Goal: Task Accomplishment & Management: Use online tool/utility

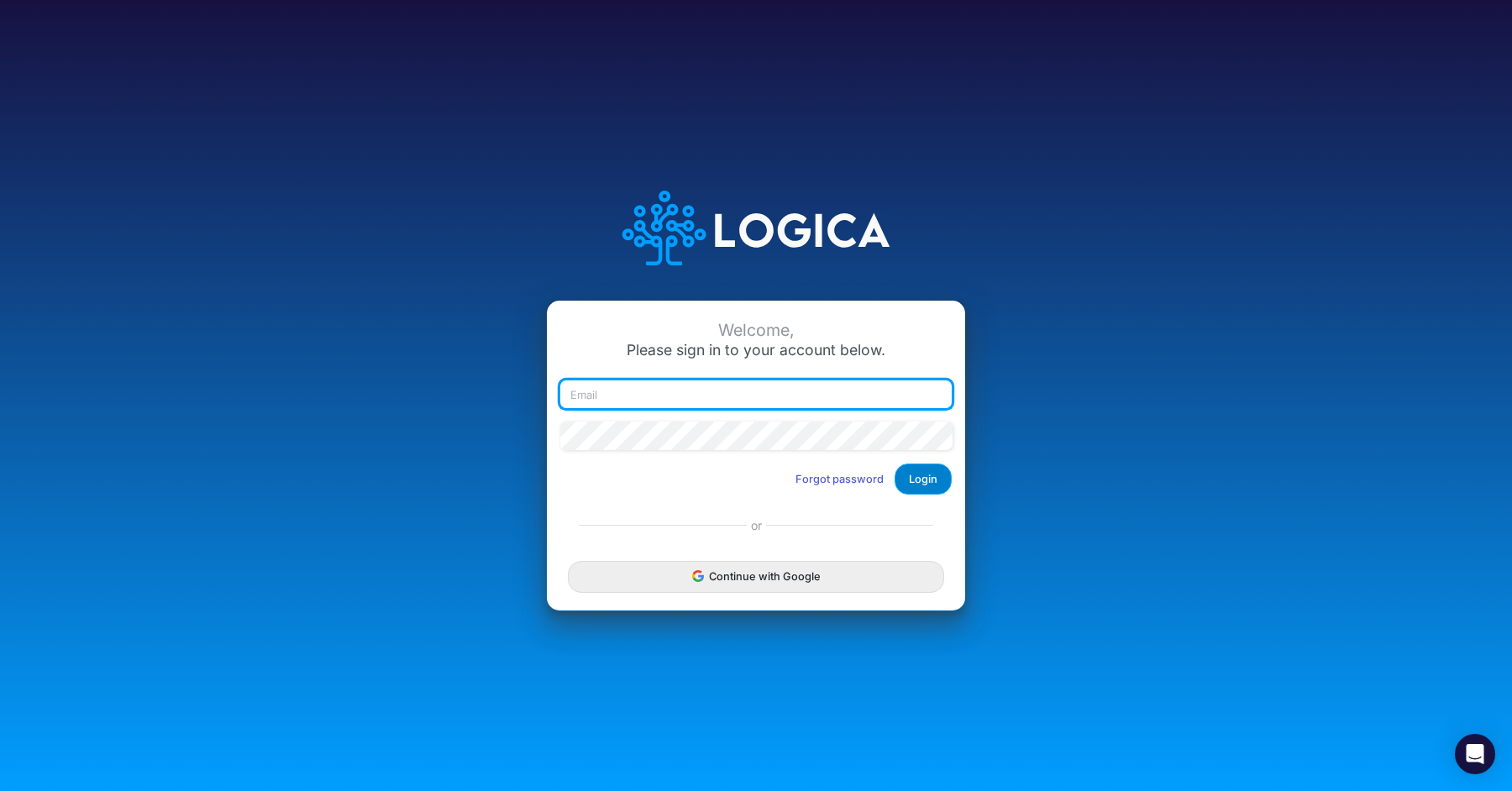
type input "elise.kwenin@advancedcareacademy.com"
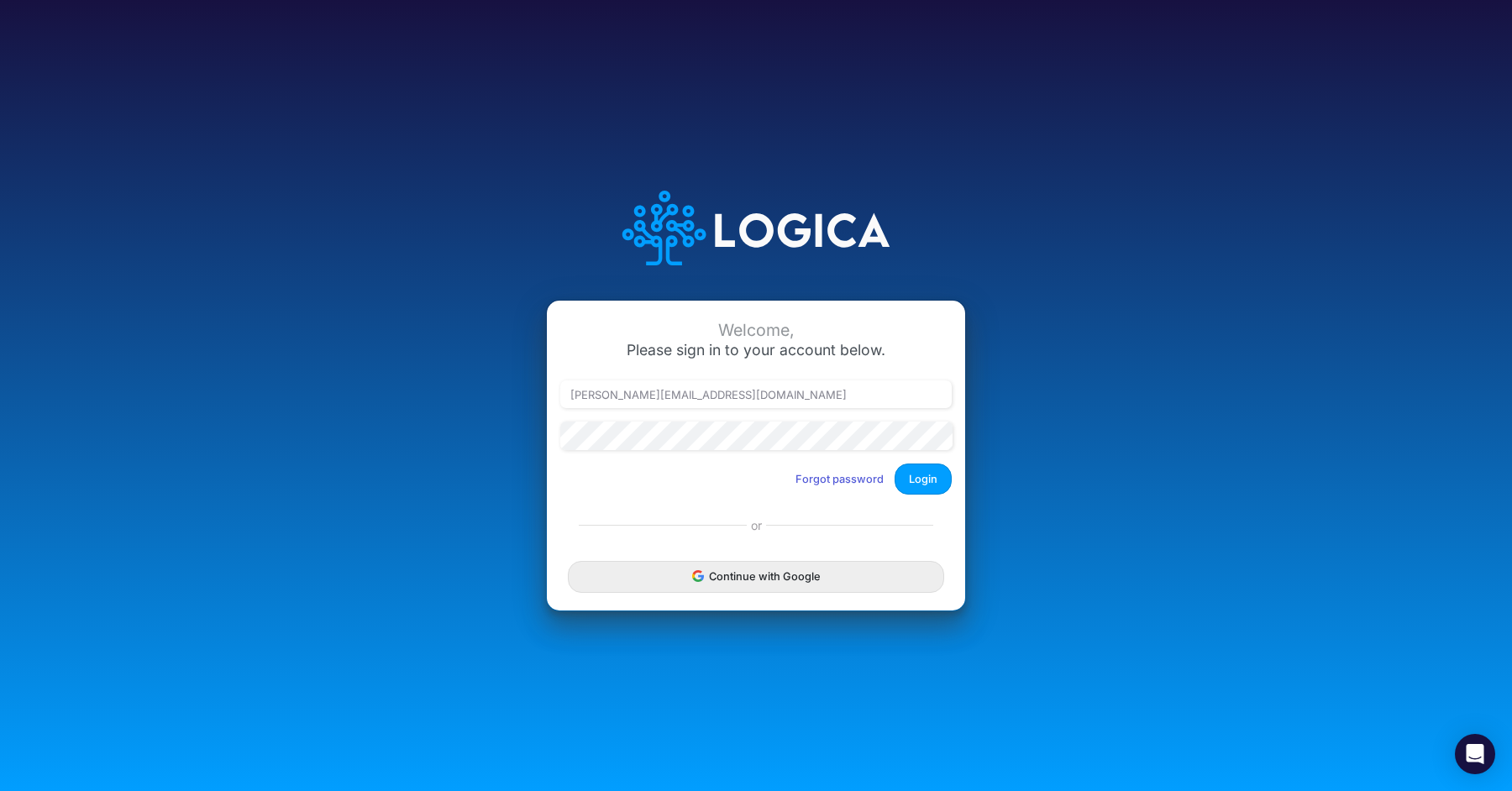
click at [931, 478] on button "Login" at bounding box center [923, 479] width 57 height 31
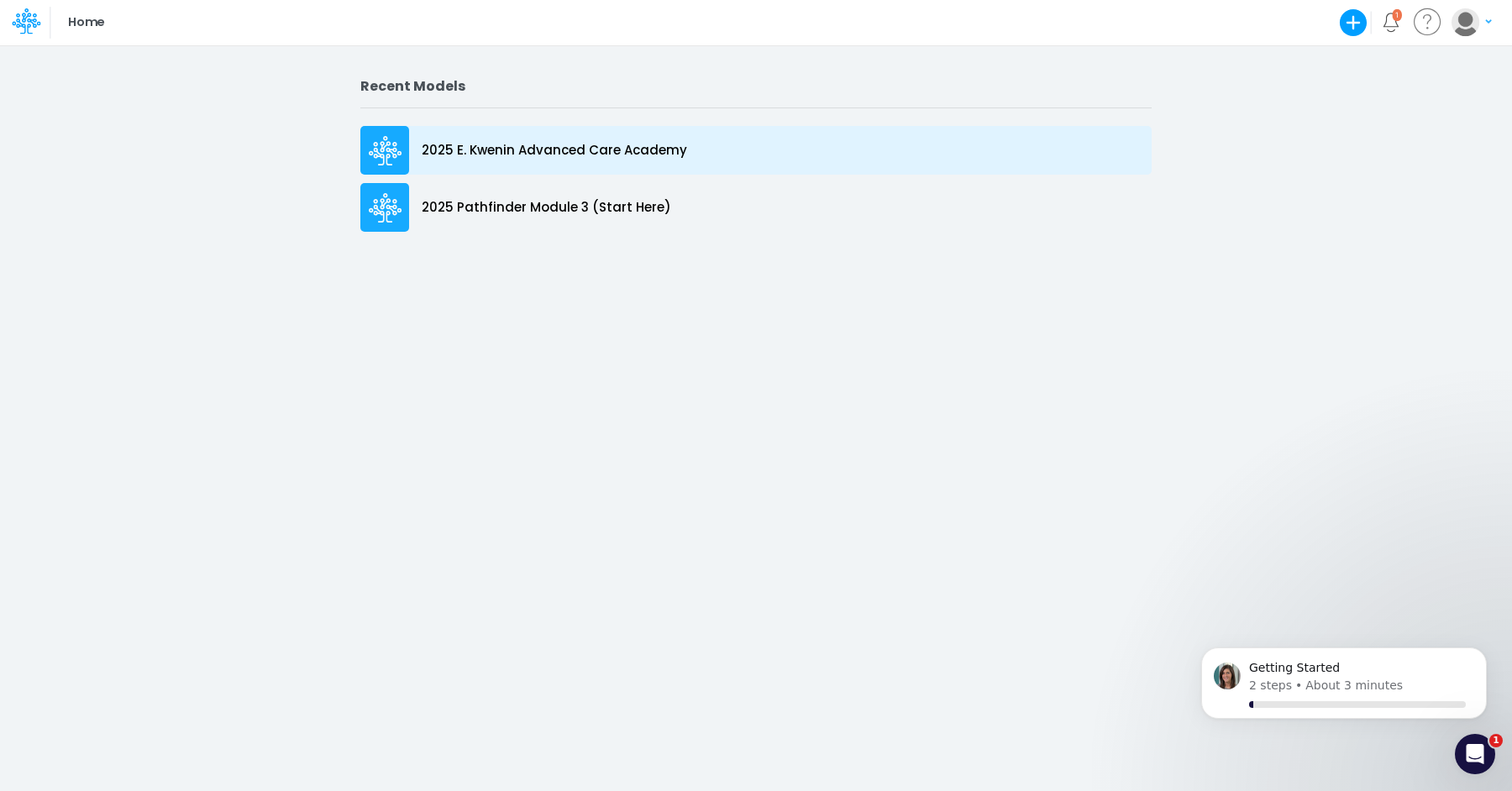
click at [449, 156] on p "2025 E. Kwenin Advanced Care Academy" at bounding box center [555, 151] width 265 height 19
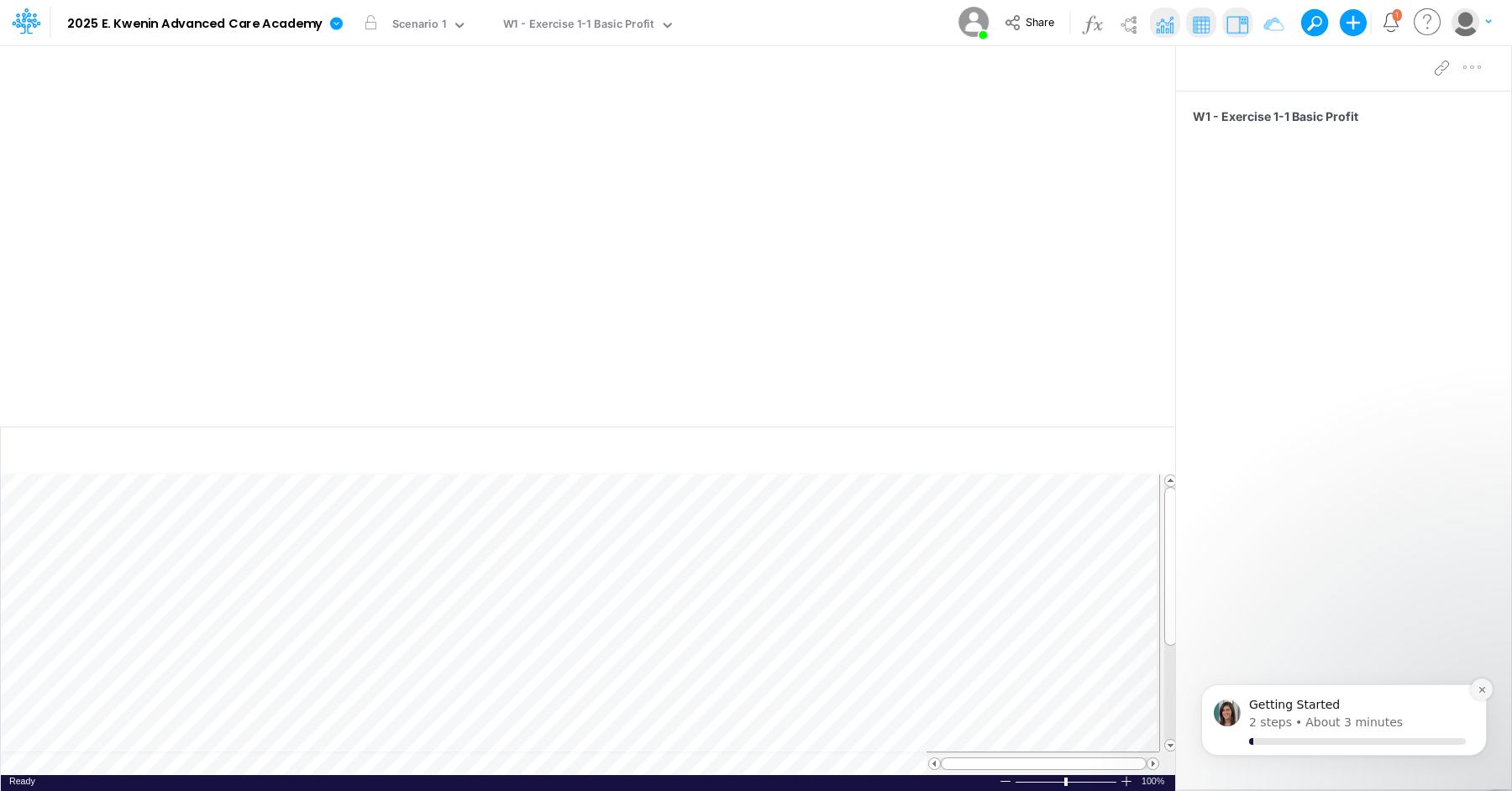
click at [1483, 691] on icon "Dismiss notification" at bounding box center [1482, 689] width 9 height 9
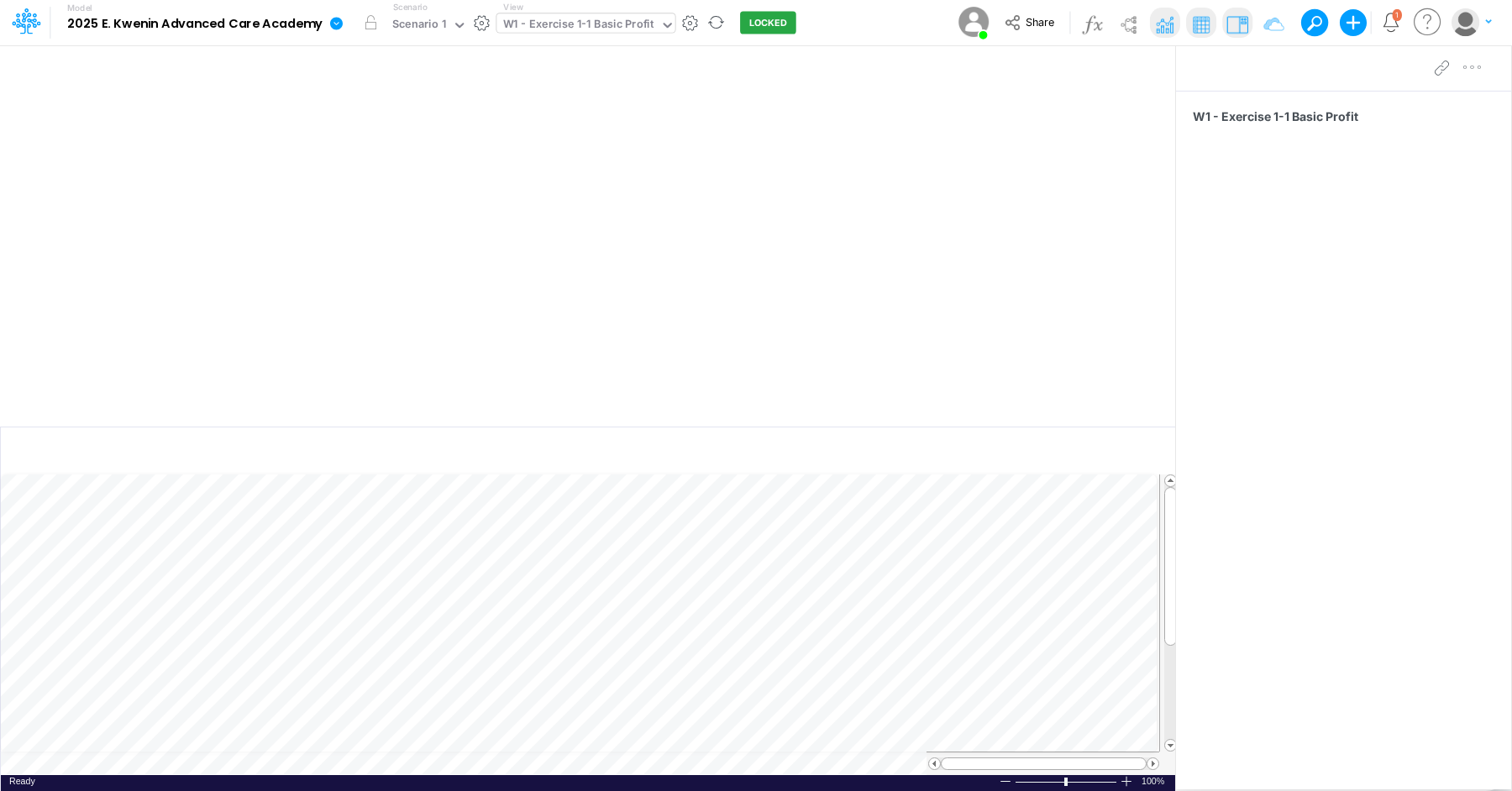
click at [641, 35] on div "W1 - Exercise 1-1 Basic Profit" at bounding box center [579, 26] width 152 height 19
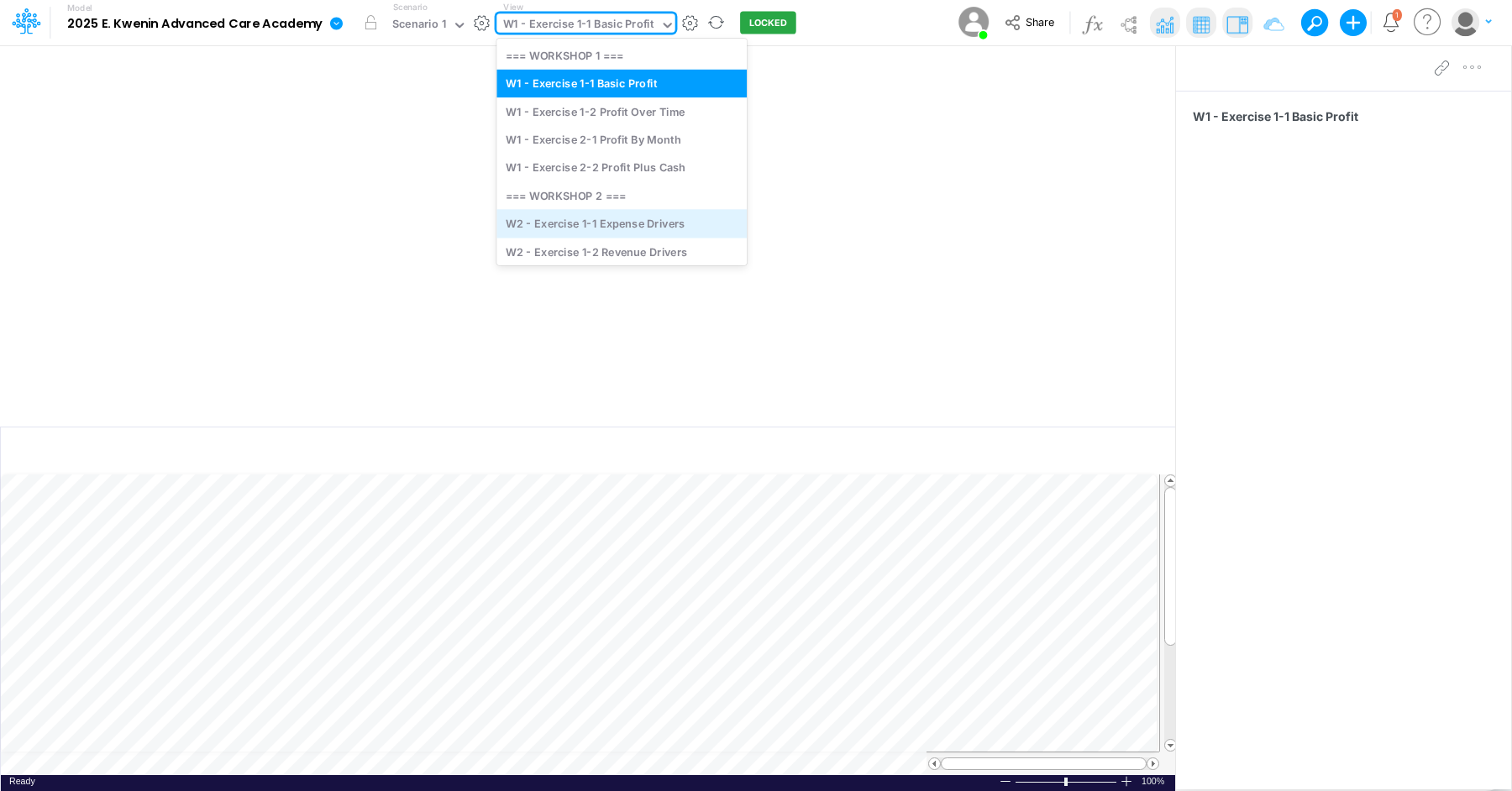
click at [621, 225] on div "W2 - Exercise 1-1 Expense Drivers" at bounding box center [622, 224] width 251 height 28
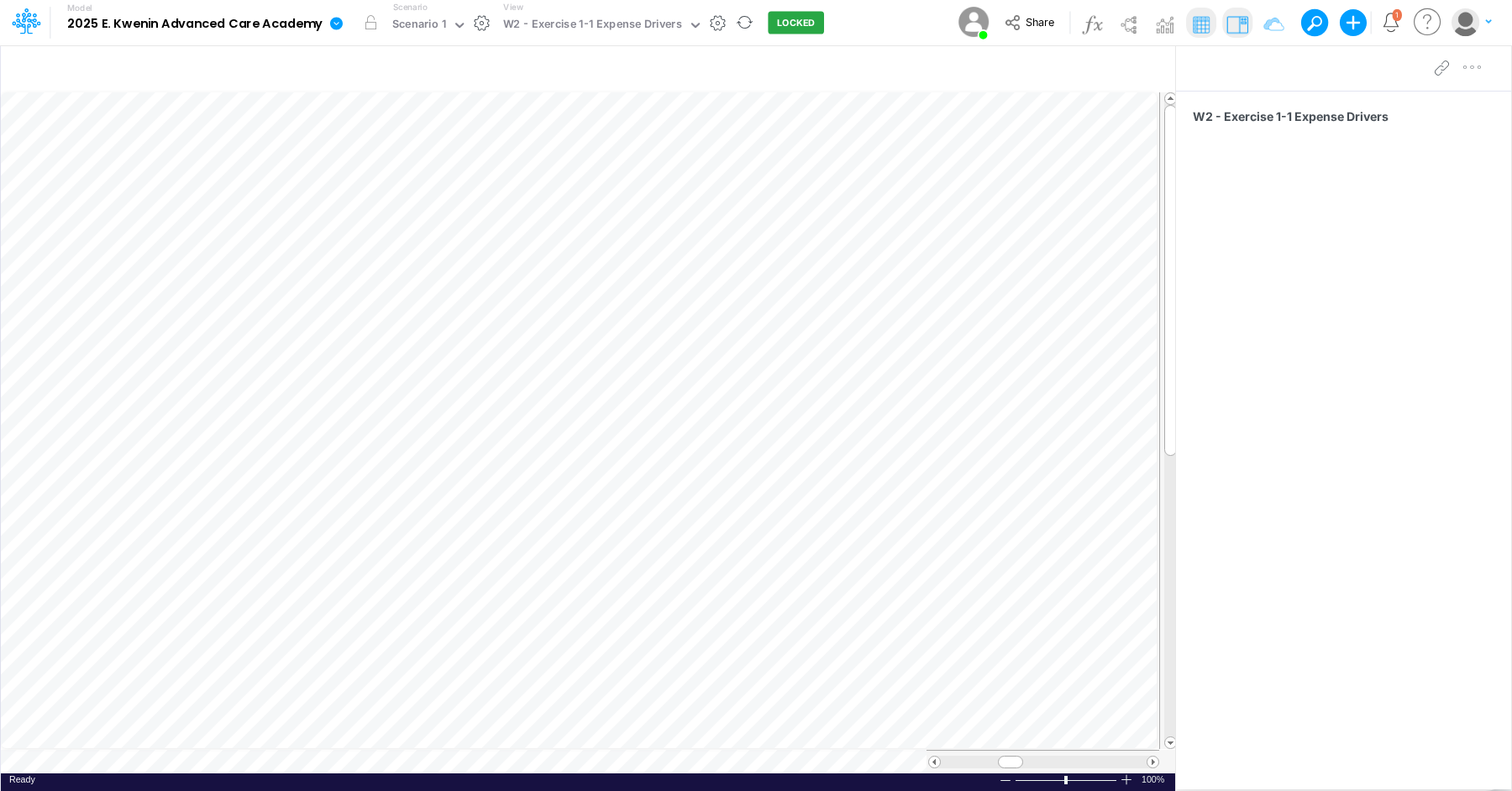
scroll to position [8, 1]
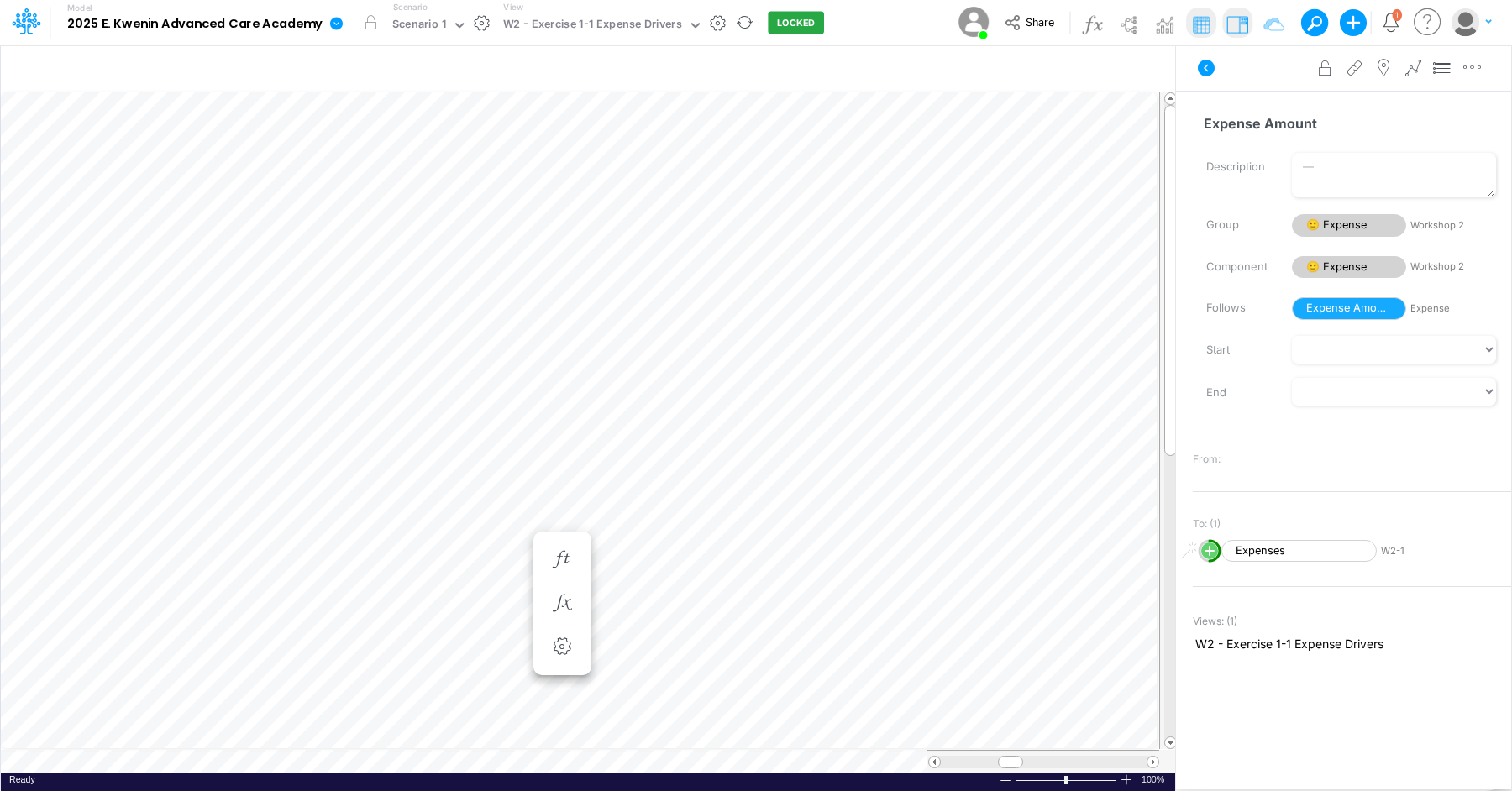
scroll to position [8, 13]
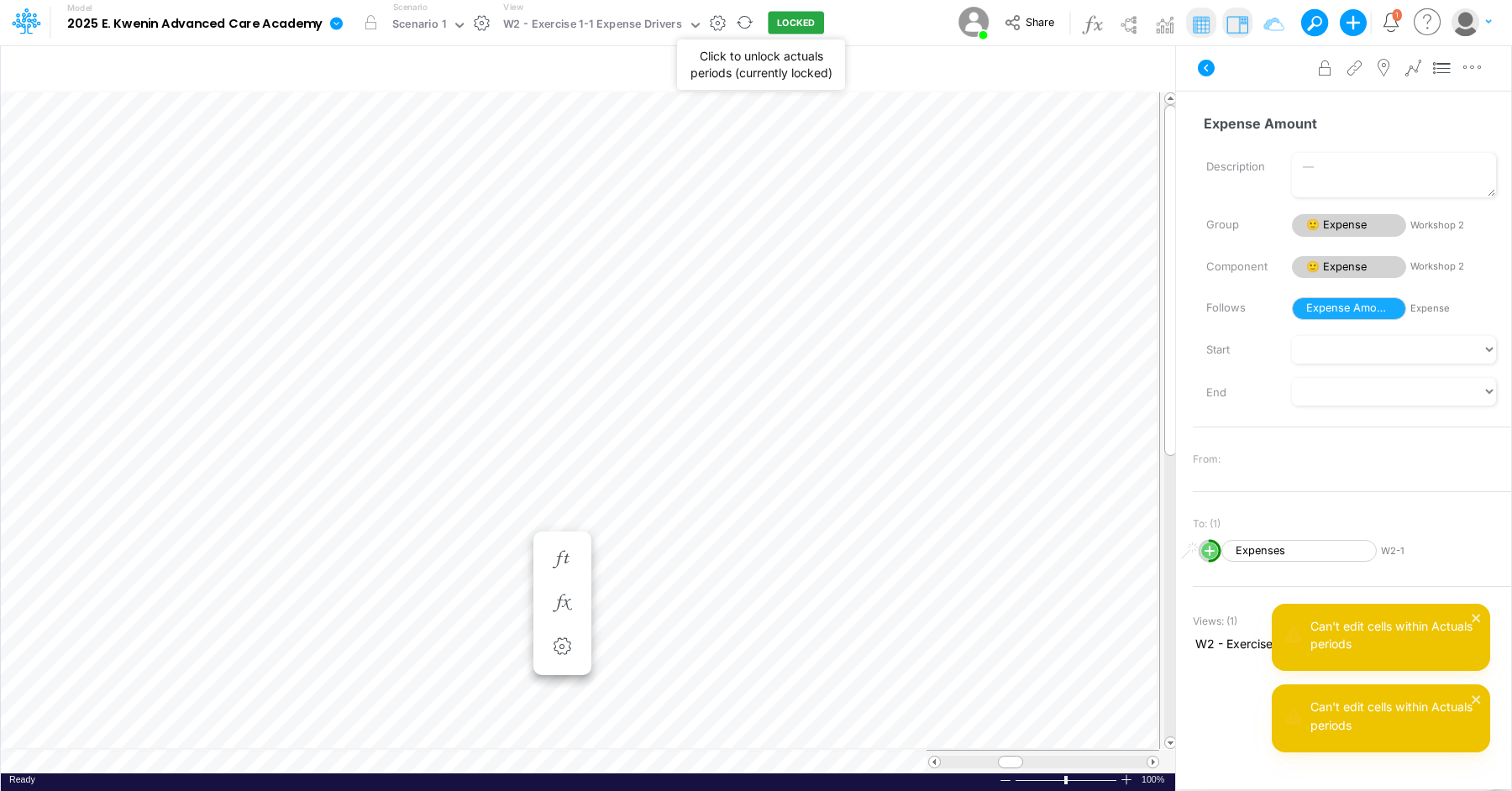
click at [779, 20] on button "LOCKED" at bounding box center [796, 23] width 56 height 22
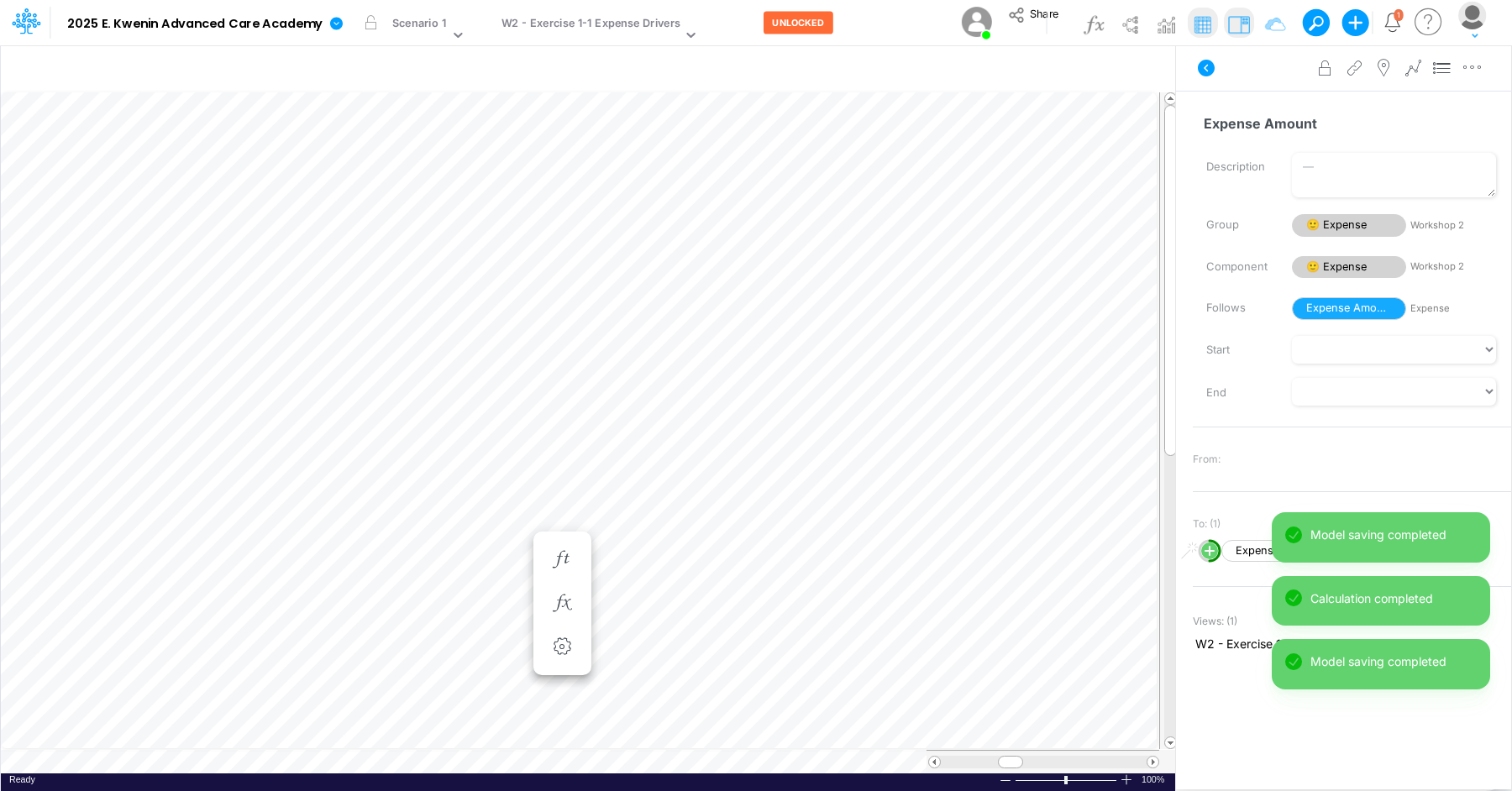
scroll to position [8, 1]
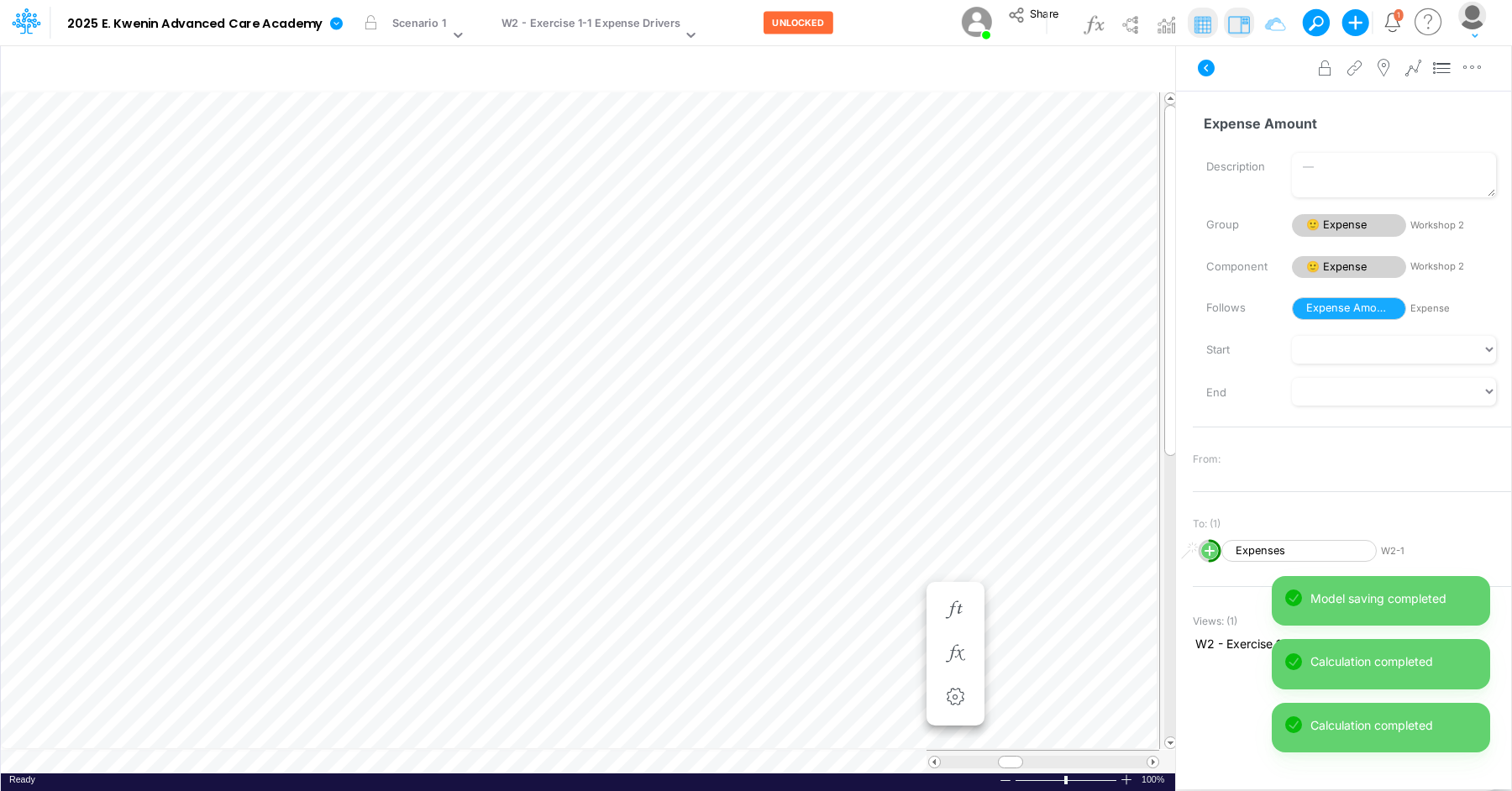
scroll to position [8, 1]
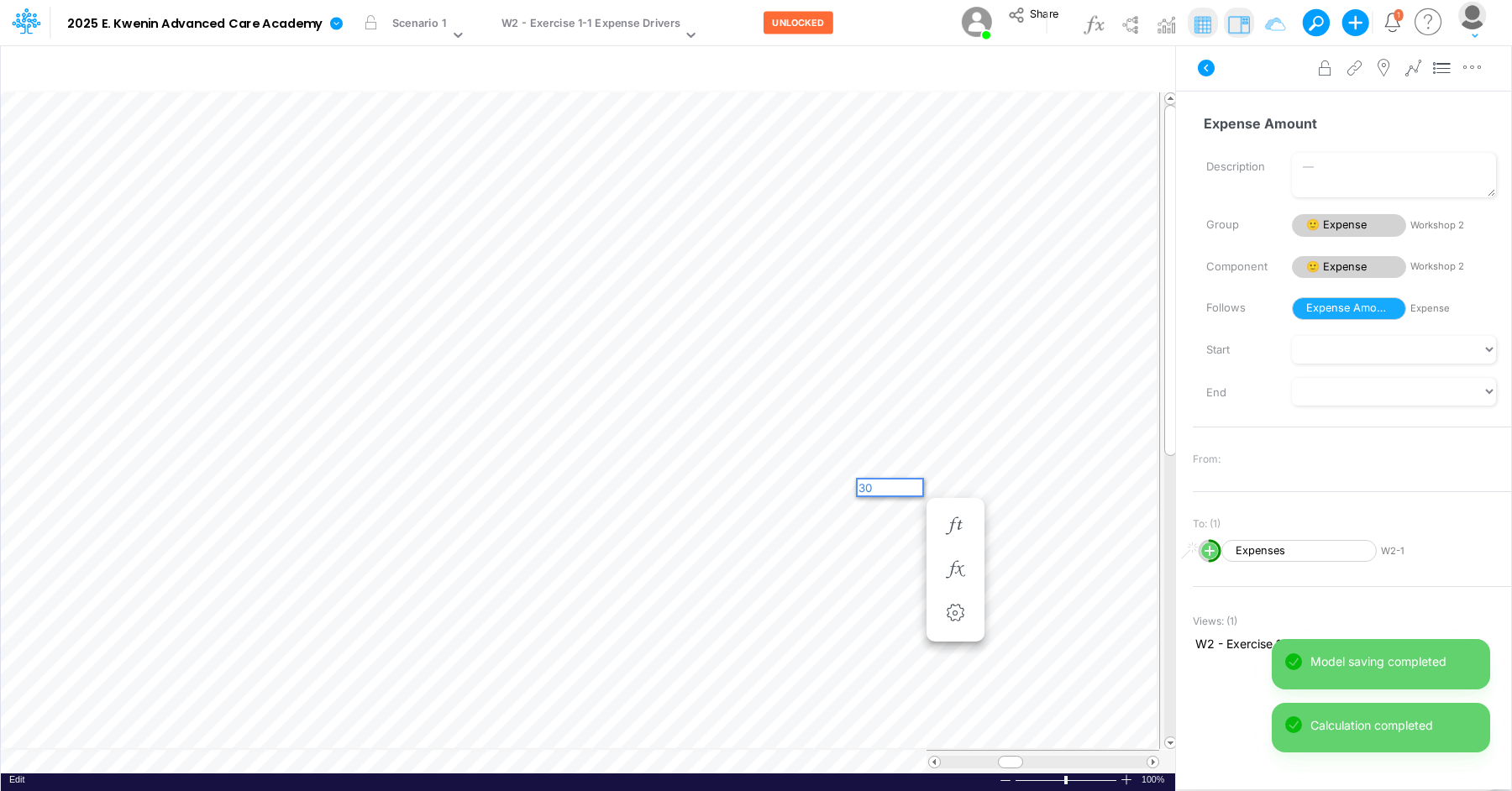
click at [888, 495] on div "30" at bounding box center [889, 487] width 65 height 16
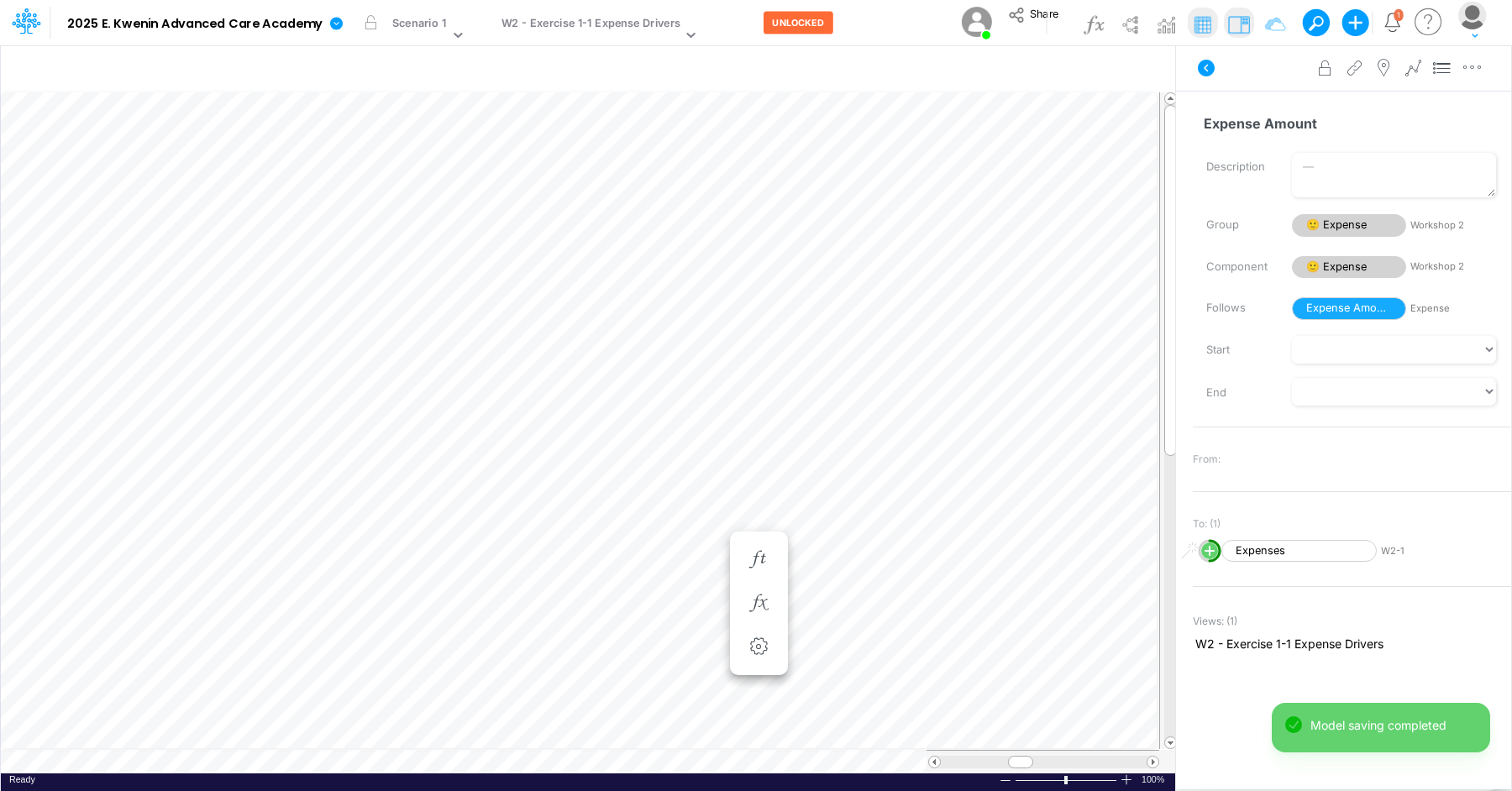
scroll to position [8, 1]
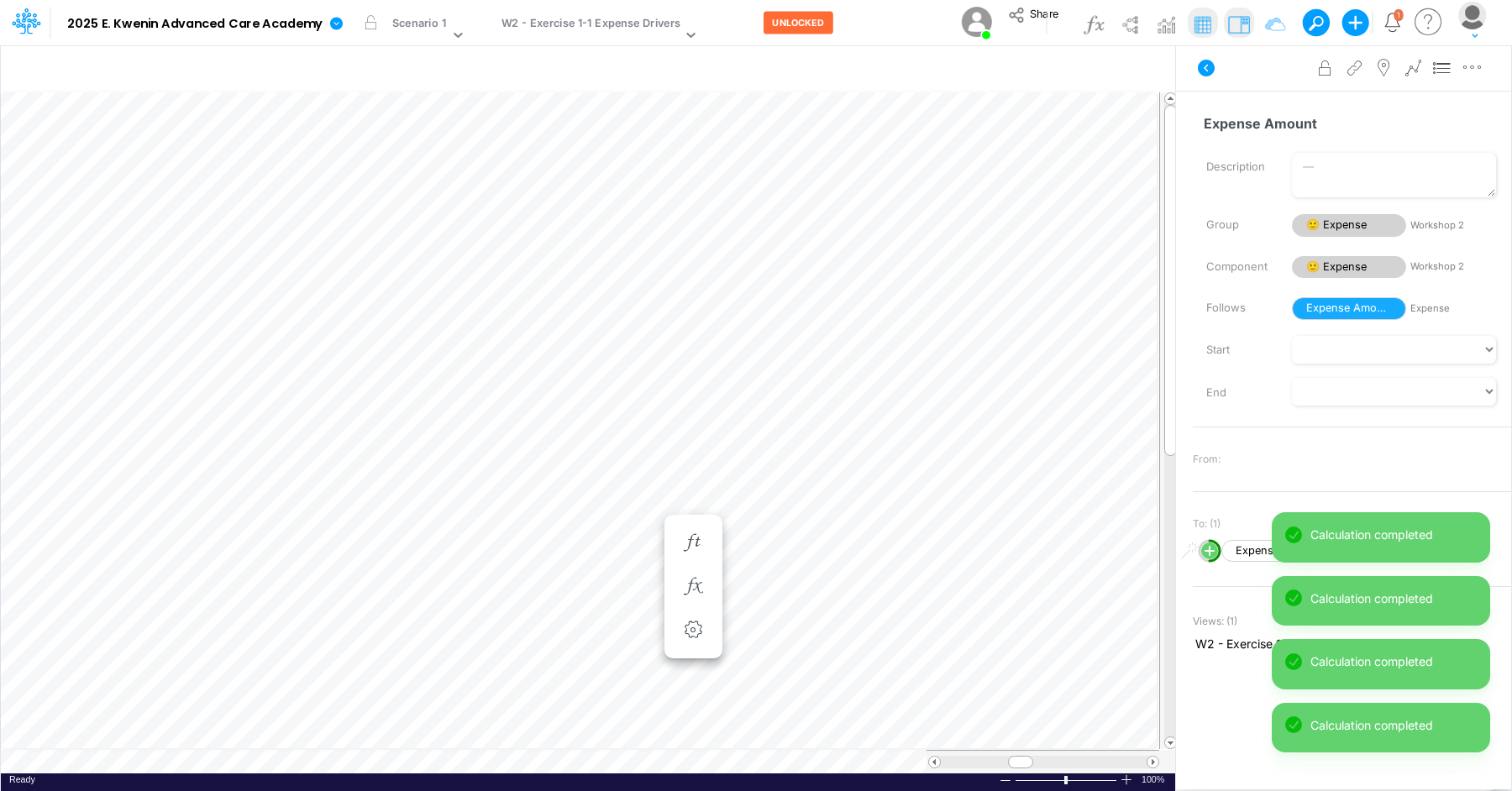
scroll to position [8, 1]
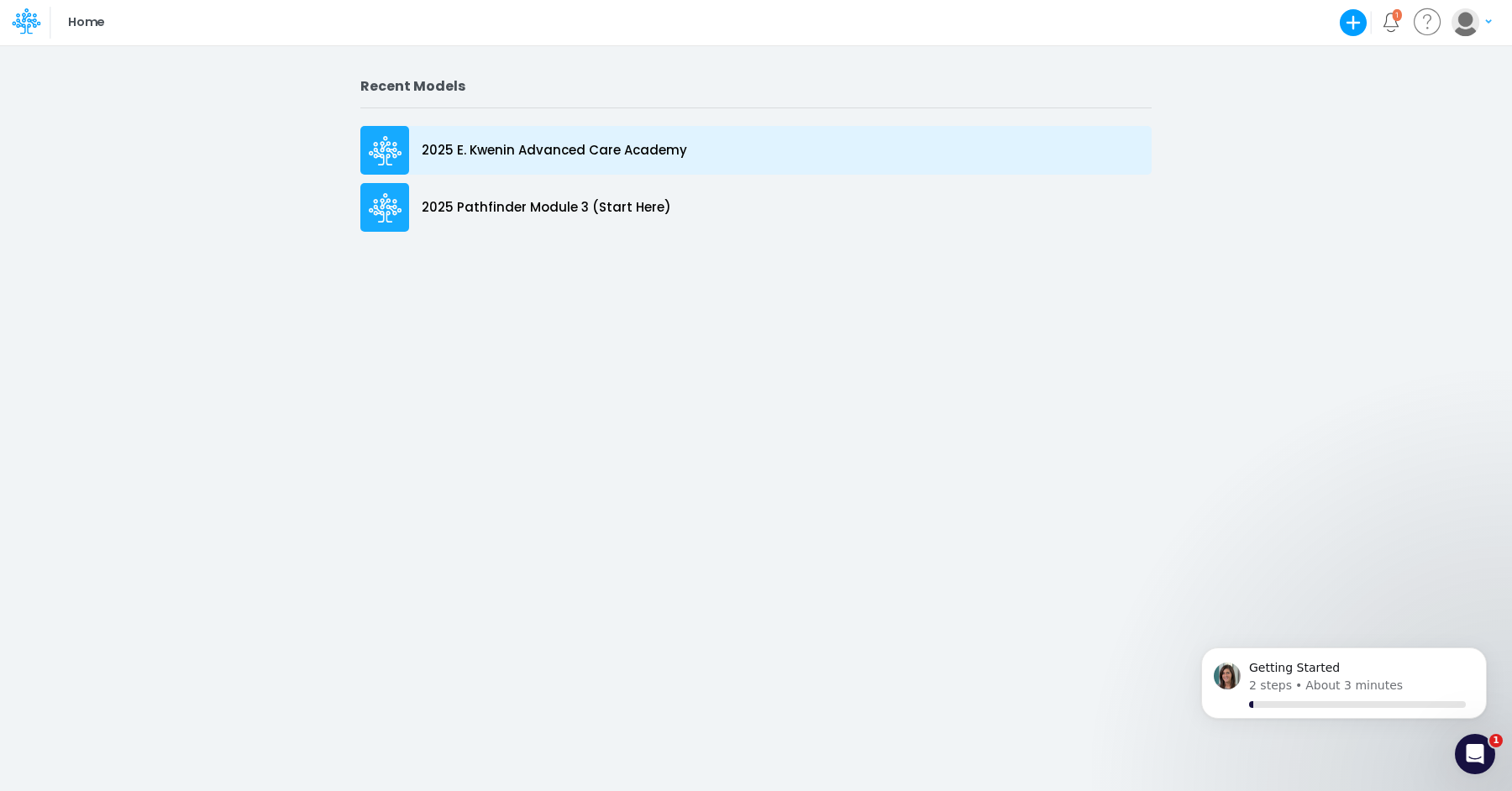
click at [506, 153] on p "2025 E. Kwenin Advanced Care Academy" at bounding box center [555, 151] width 265 height 19
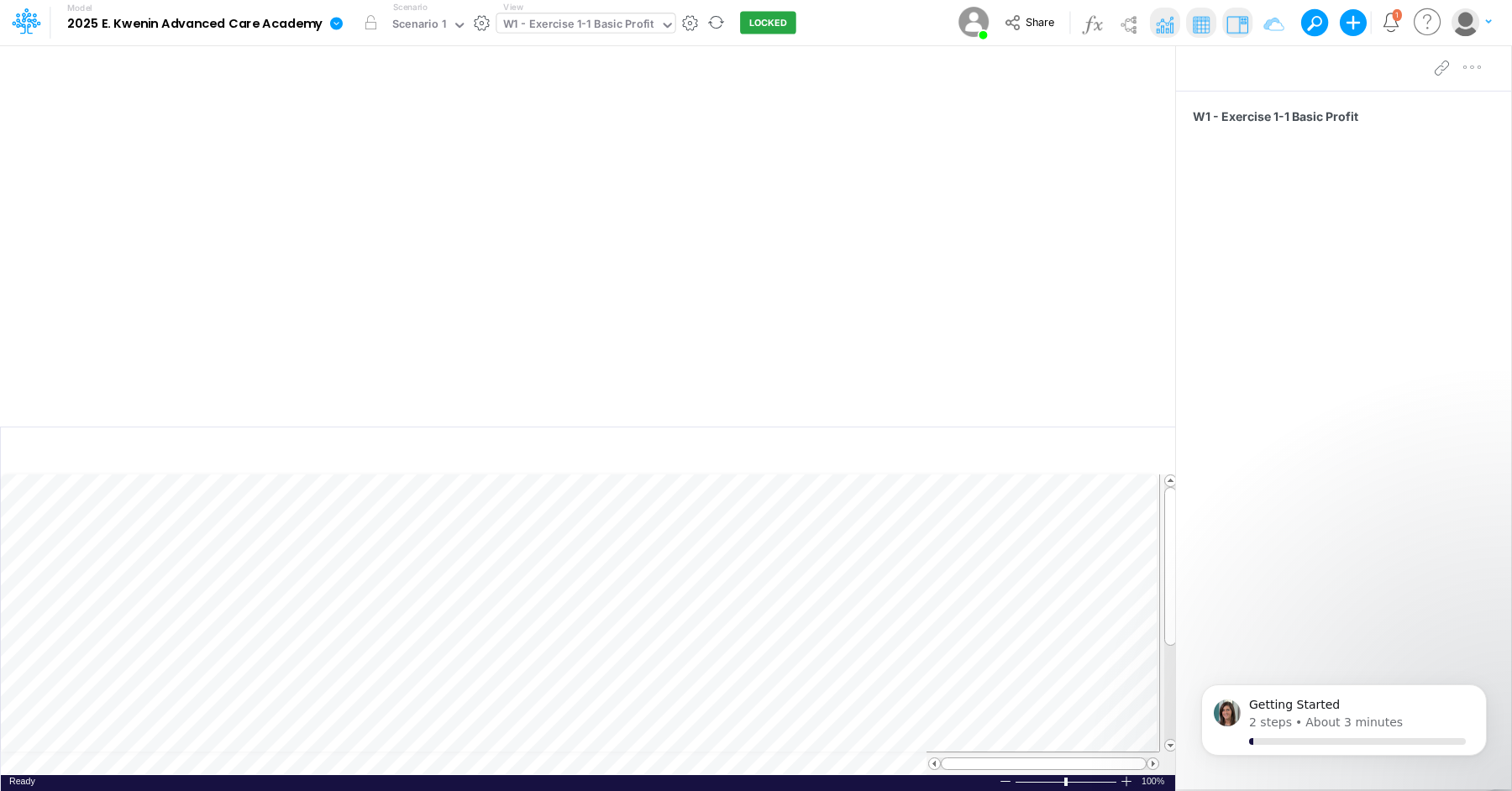
click at [660, 28] on icon at bounding box center [668, 25] width 15 height 15
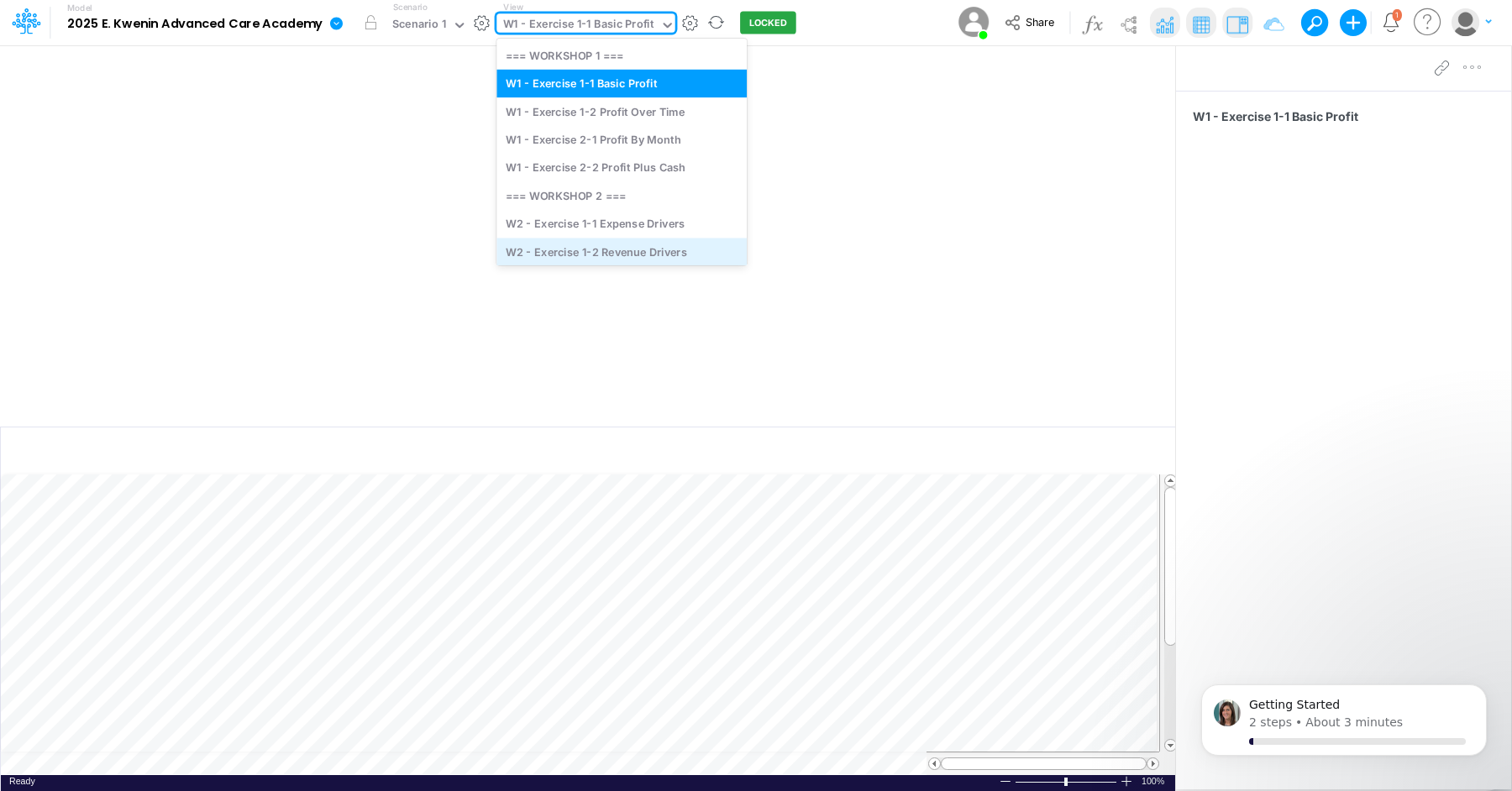
click at [675, 253] on div "W2 - Exercise 1-2 Revenue Drivers" at bounding box center [622, 251] width 251 height 28
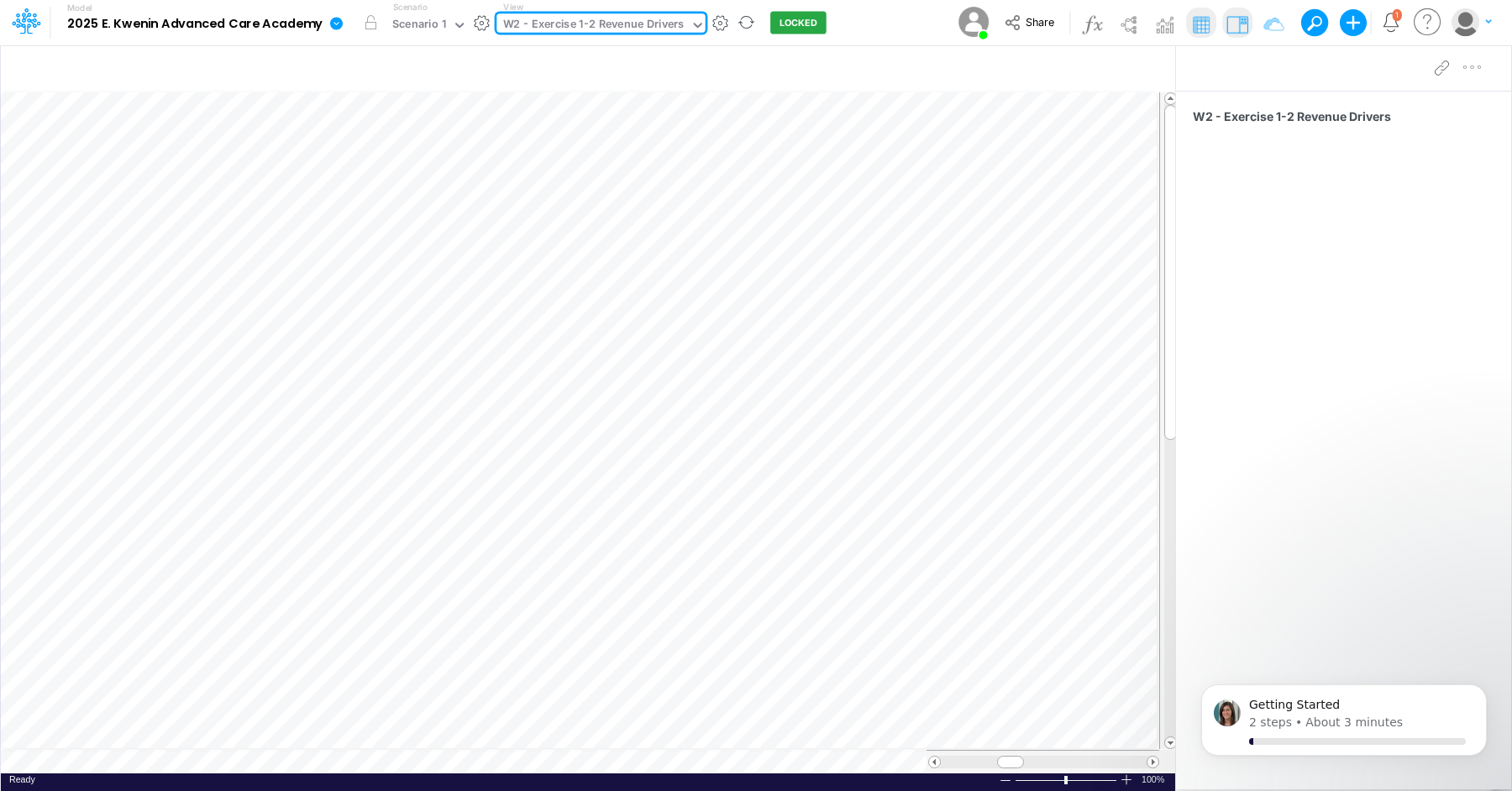
click at [672, 24] on div "W2 - Exercise 1-2 Revenue Drivers" at bounding box center [593, 26] width 182 height 19
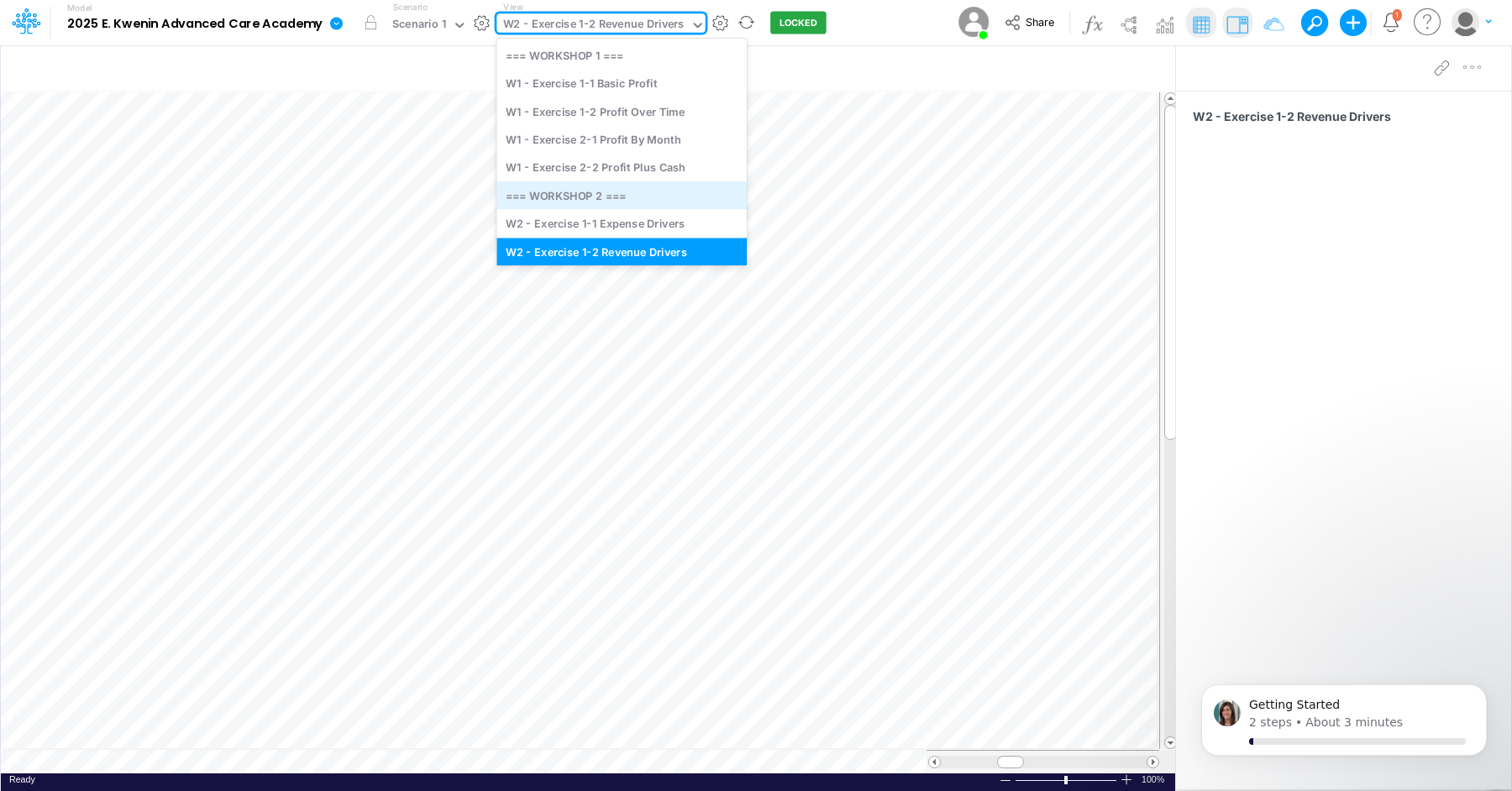
scroll to position [11, 0]
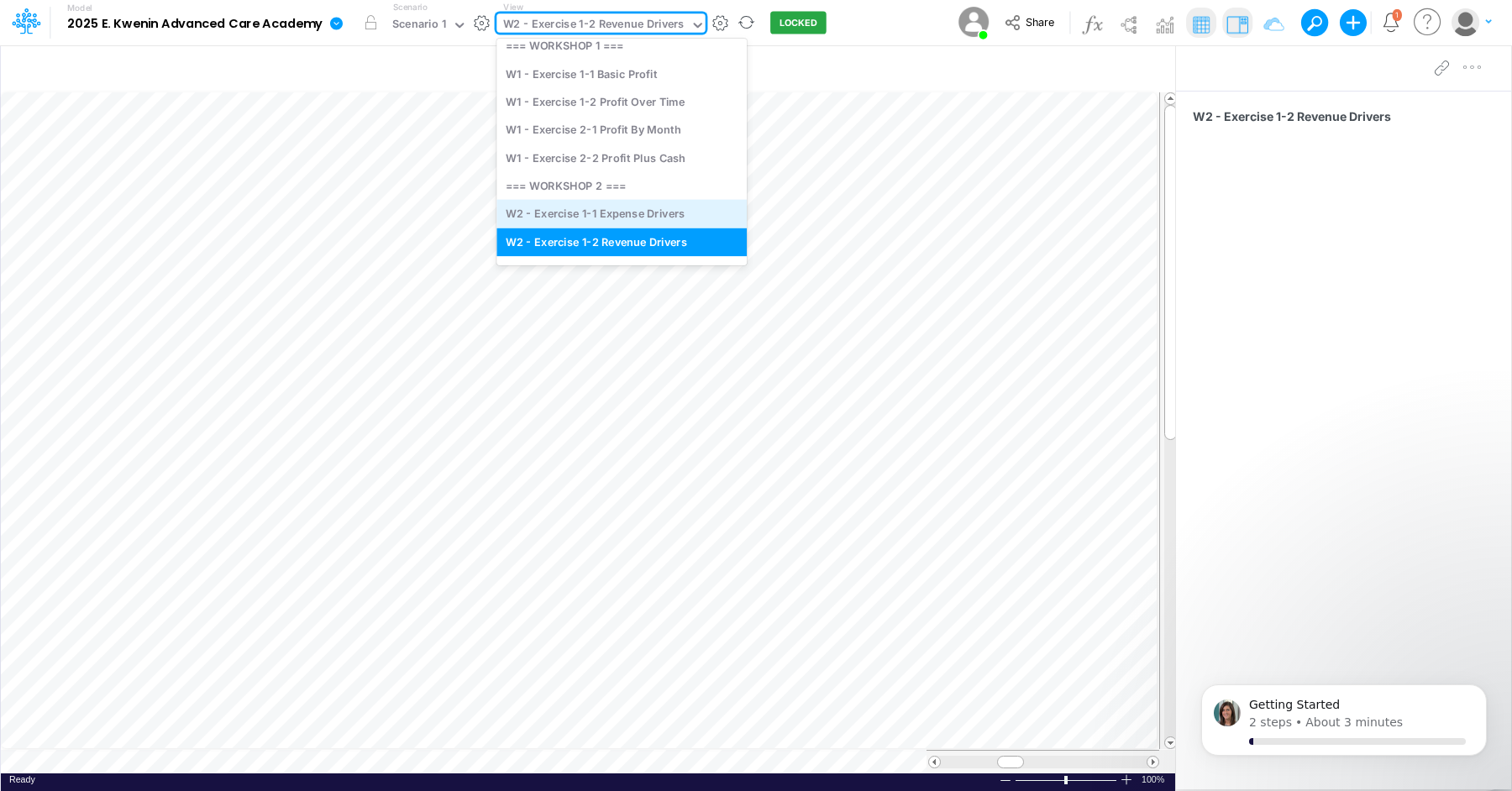
click at [664, 214] on div "W2 - Exercise 1-1 Expense Drivers" at bounding box center [622, 213] width 251 height 28
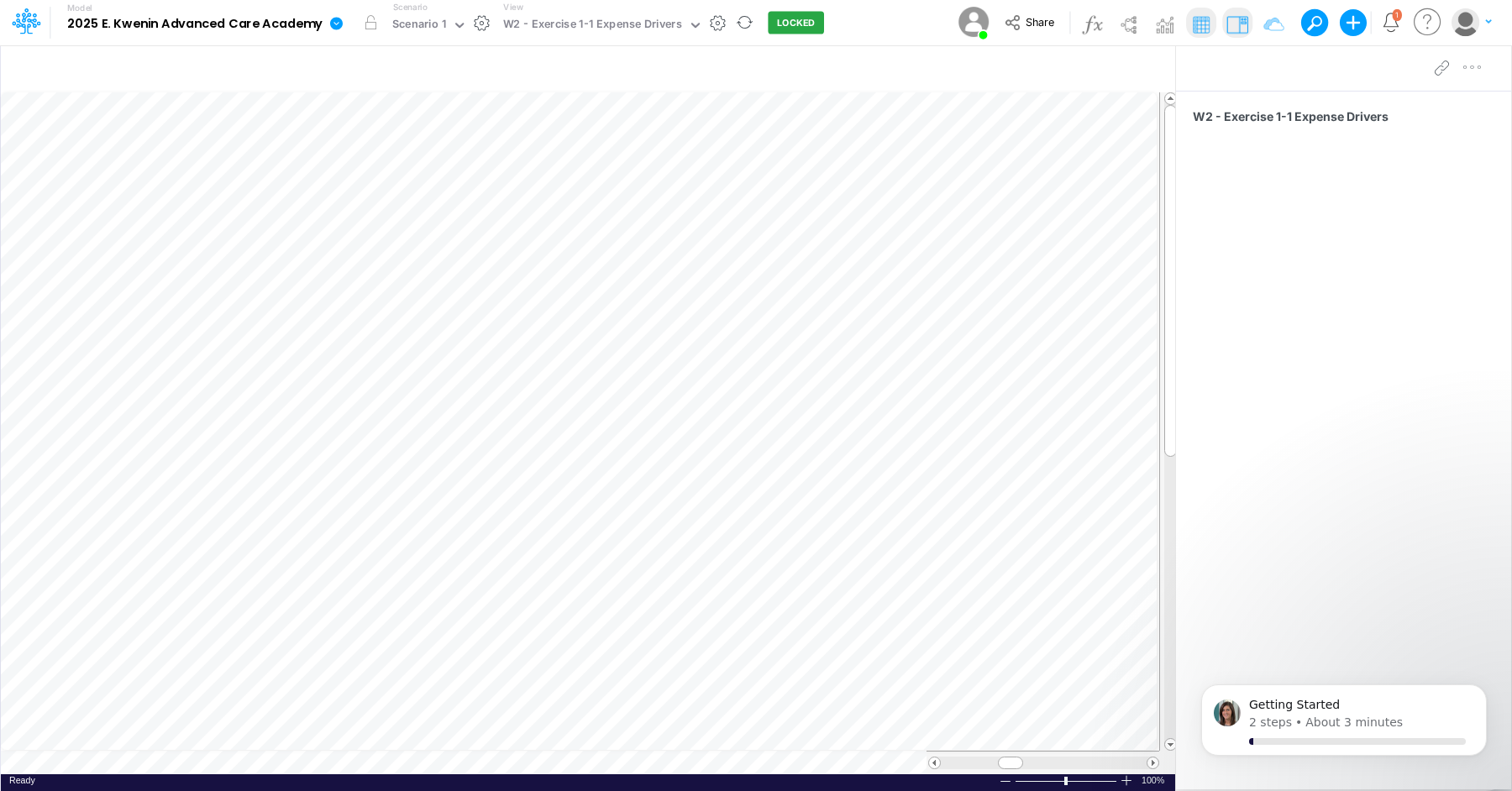
scroll to position [8, 1]
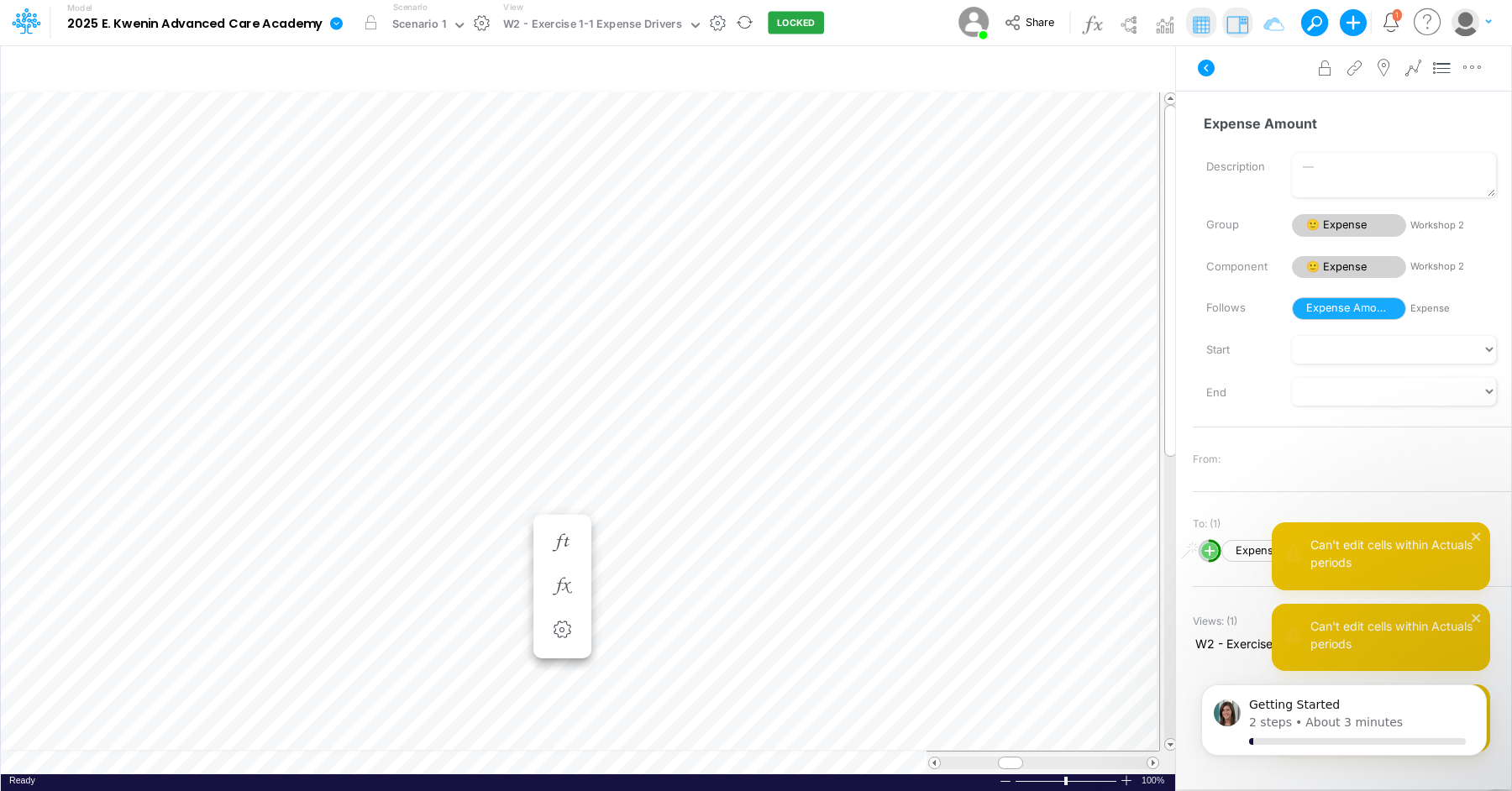
scroll to position [8, 18]
click at [771, 20] on button "LOCKED" at bounding box center [796, 23] width 56 height 22
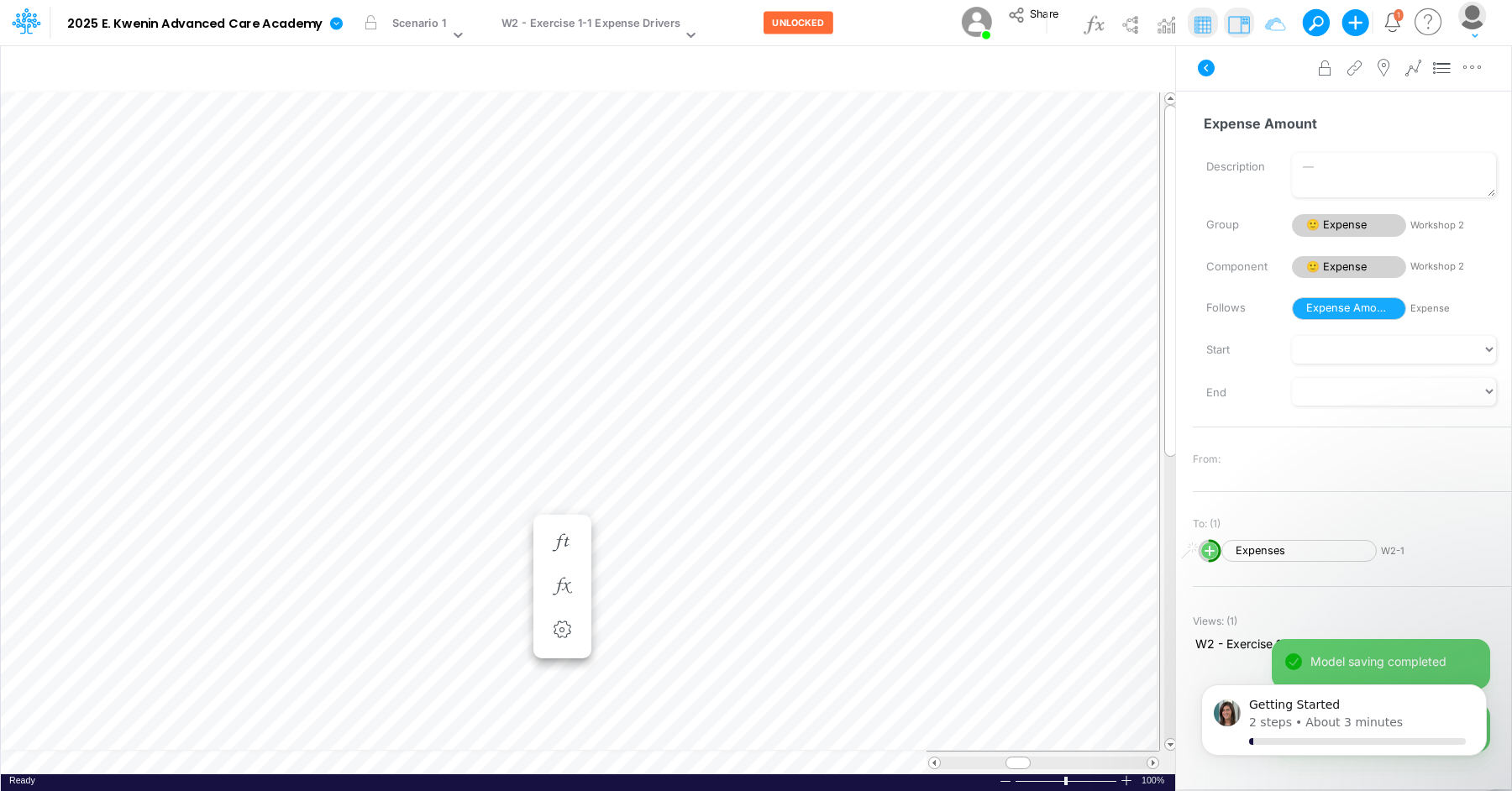
scroll to position [8, 1]
